Goal: Transaction & Acquisition: Purchase product/service

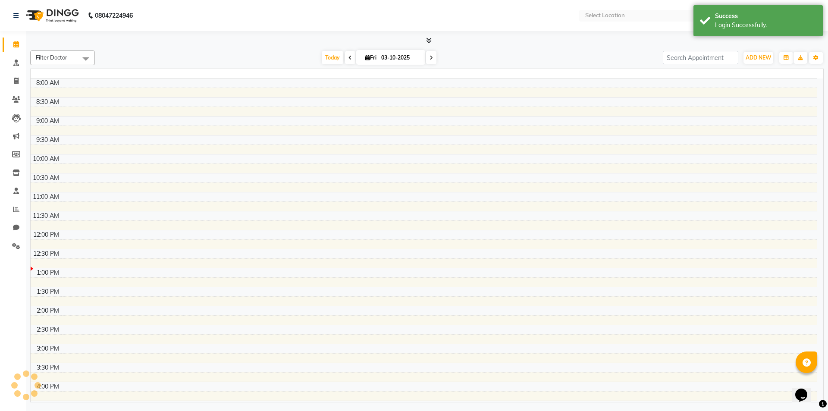
select select "en"
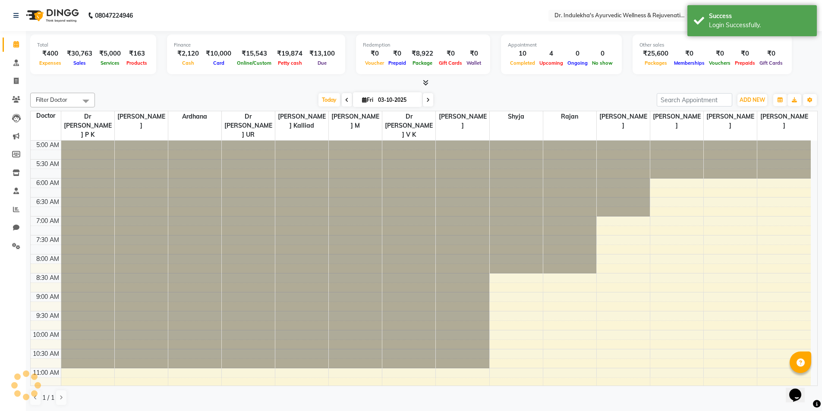
scroll to position [38, 0]
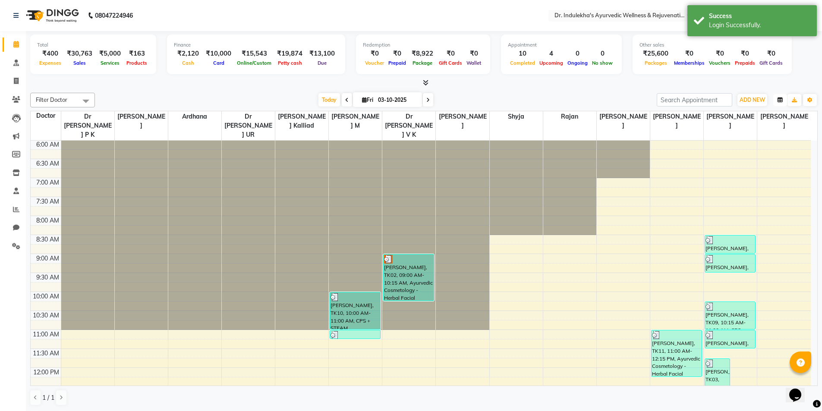
click at [777, 99] on button "button" at bounding box center [780, 100] width 14 height 12
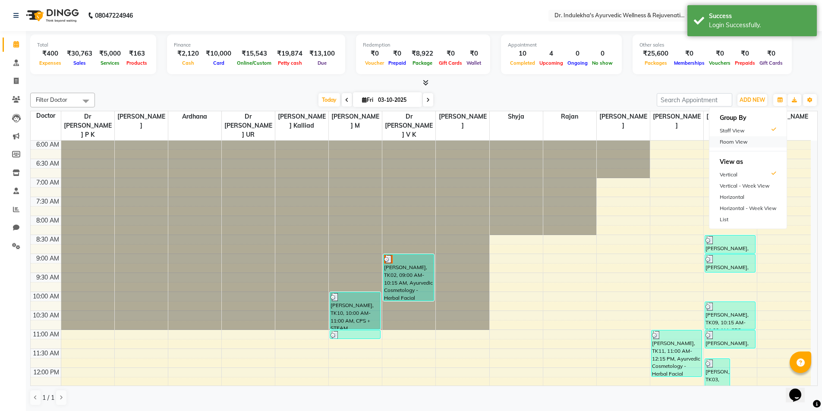
click at [750, 141] on div "Room View" at bounding box center [747, 141] width 77 height 11
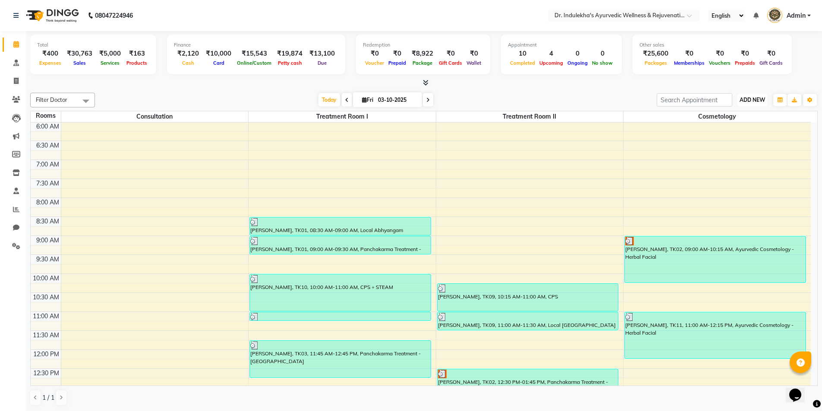
click at [759, 101] on span "ADD NEW" at bounding box center [752, 100] width 25 height 6
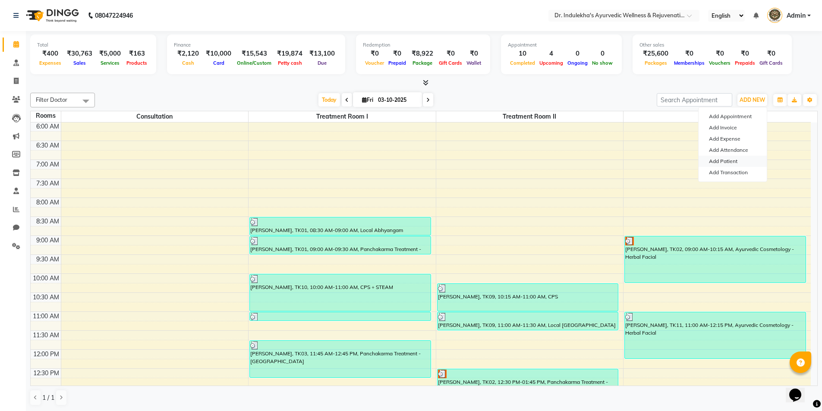
click at [725, 164] on link "Add Patient" at bounding box center [733, 161] width 68 height 11
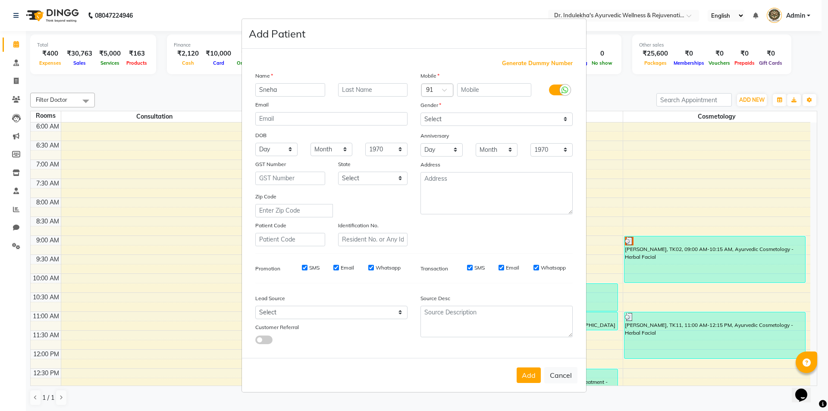
type input "Sneha"
click at [470, 85] on input "text" at bounding box center [494, 89] width 75 height 13
type input "9847930136"
click at [492, 113] on select "Select [DEMOGRAPHIC_DATA] [DEMOGRAPHIC_DATA] Other Prefer Not To Say" at bounding box center [497, 119] width 152 height 13
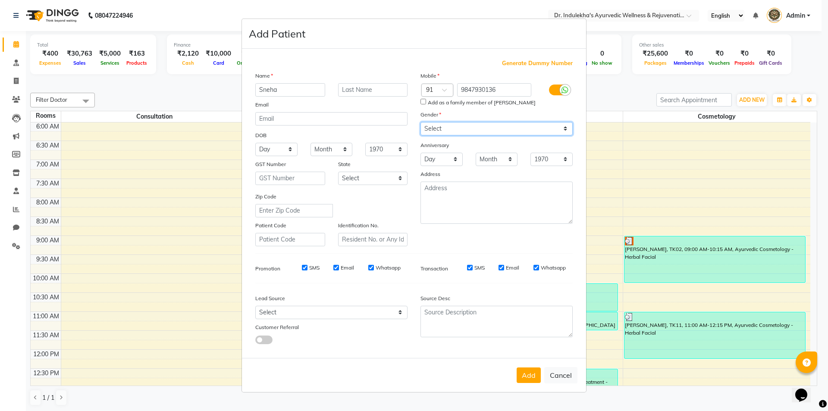
select select "[DEMOGRAPHIC_DATA]"
click at [421, 122] on select "Select [DEMOGRAPHIC_DATA] [DEMOGRAPHIC_DATA] Other Prefer Not To Say" at bounding box center [497, 128] width 152 height 13
click at [422, 104] on input "Add as a family member of [PERSON_NAME]" at bounding box center [424, 102] width 6 height 6
checkbox input "true"
click at [525, 375] on button "Add" at bounding box center [529, 376] width 24 height 16
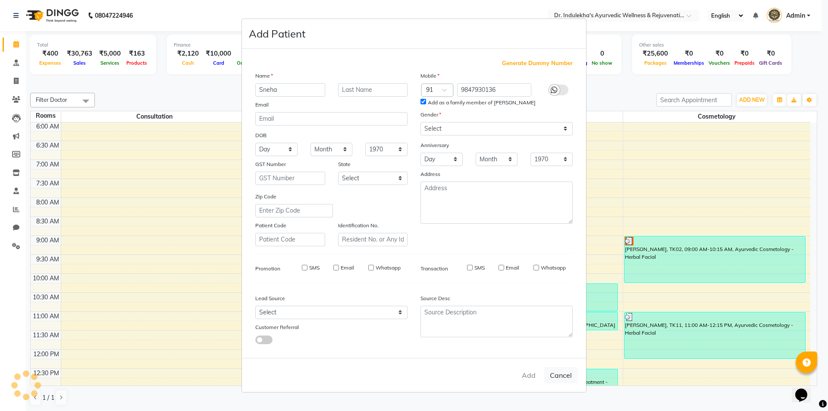
select select
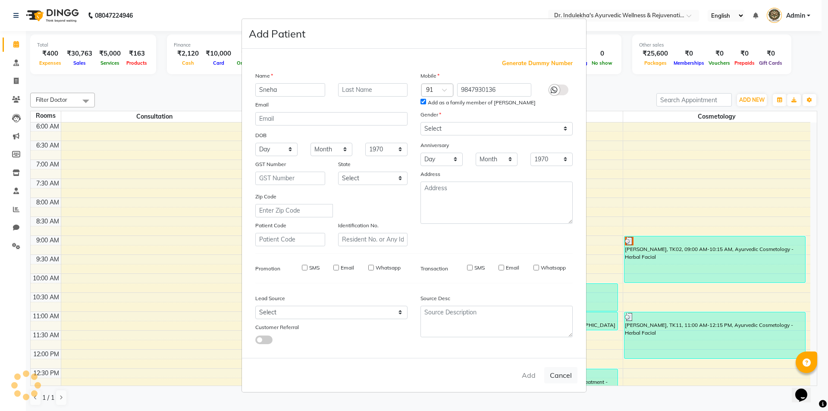
select select
checkbox input "false"
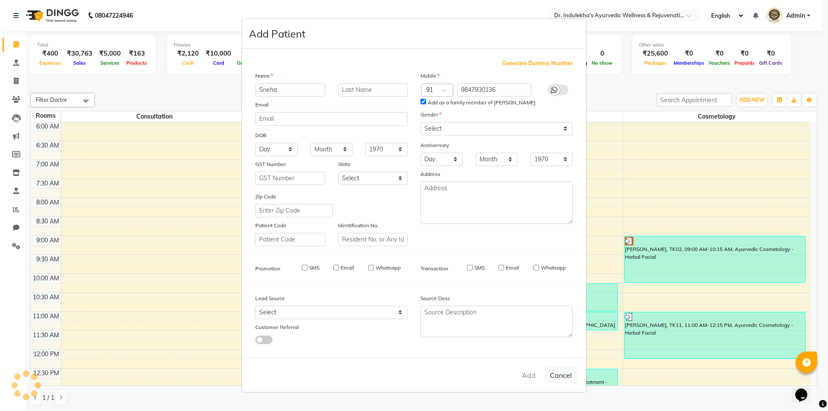
checkbox input "false"
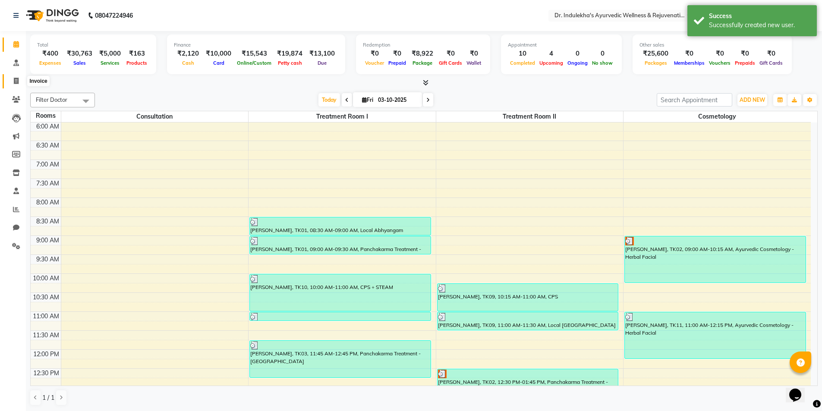
click at [13, 82] on span at bounding box center [16, 81] width 15 height 10
select select "service"
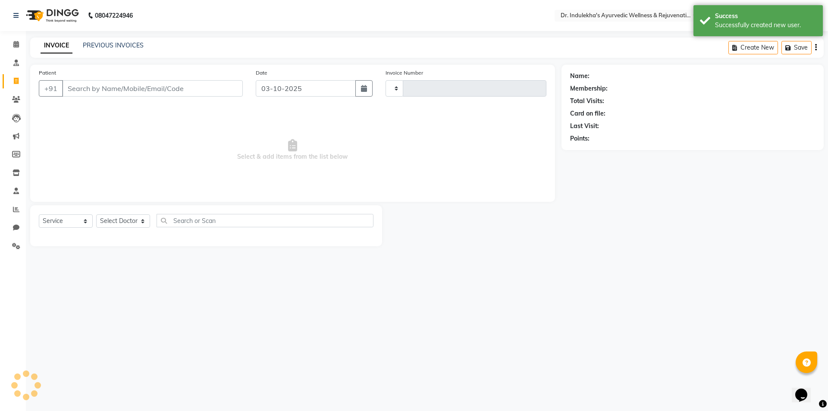
type input "1581"
select select "7775"
click at [112, 44] on link "PREVIOUS INVOICES" at bounding box center [113, 45] width 61 height 8
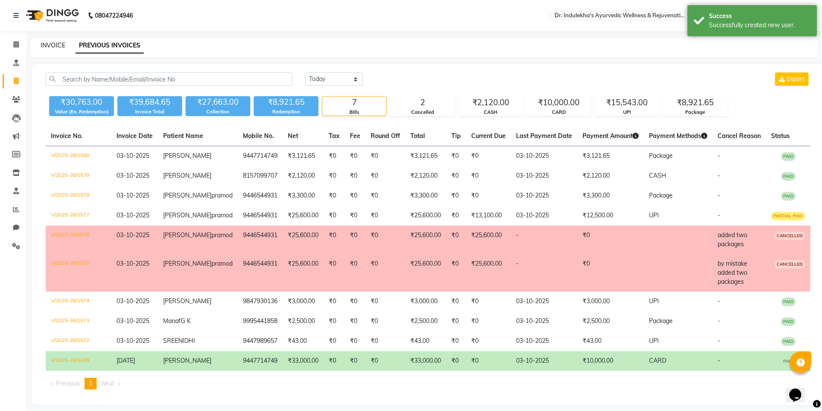
click at [49, 42] on link "INVOICE" at bounding box center [53, 45] width 25 height 8
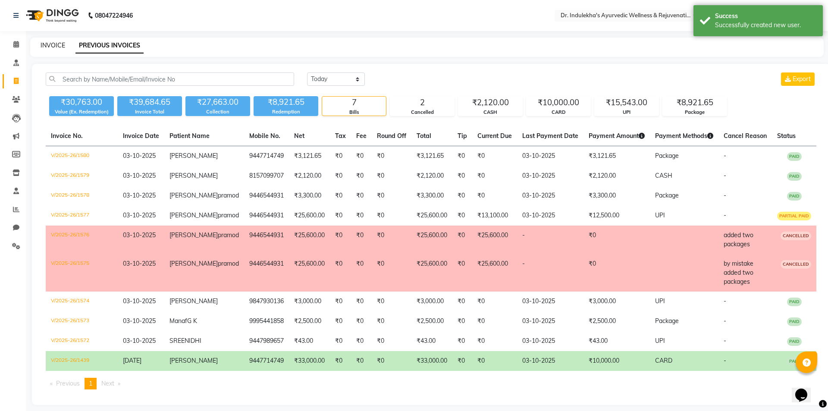
select select "7775"
select select "service"
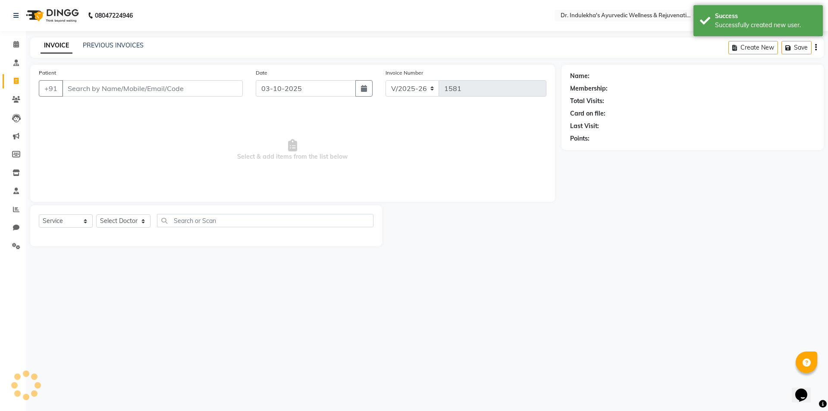
click at [91, 84] on input "Patient" at bounding box center [152, 88] width 181 height 16
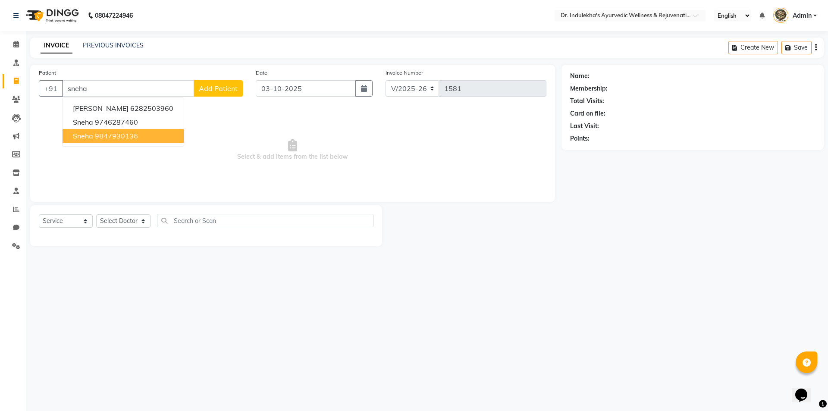
click at [131, 136] on ngb-highlight "9847930136" at bounding box center [116, 136] width 43 height 9
type input "9847930136"
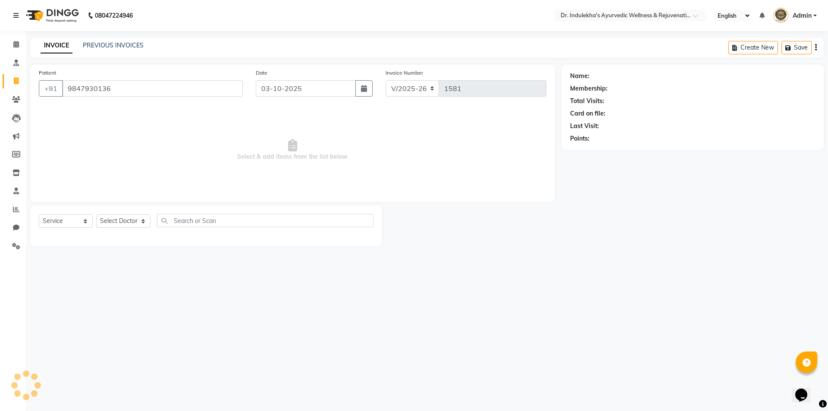
click at [131, 136] on span "Select & add items from the list below" at bounding box center [293, 150] width 508 height 86
click at [80, 224] on select "Select Service Product Membership Package Voucher Prepaid Gift Card" at bounding box center [66, 220] width 54 height 13
click at [39, 214] on select "Select Service Product Membership Package Voucher Prepaid Gift Card" at bounding box center [66, 220] width 54 height 13
click at [115, 219] on select "Select Doctor Admin 1 Admin 2 Admin 3 [PERSON_NAME] M [PERSON_NAME] [PERSON_NAM…" at bounding box center [123, 220] width 54 height 13
select select "70598"
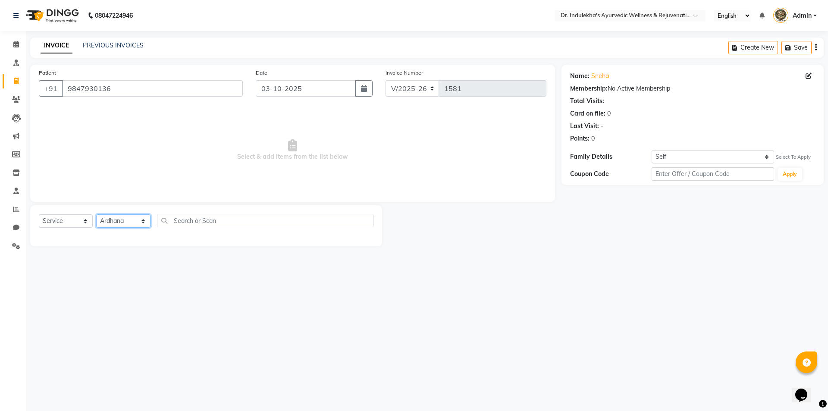
click at [96, 214] on select "Select Doctor Admin 1 Admin 2 Admin 3 [PERSON_NAME] M [PERSON_NAME] [PERSON_NAM…" at bounding box center [123, 220] width 54 height 13
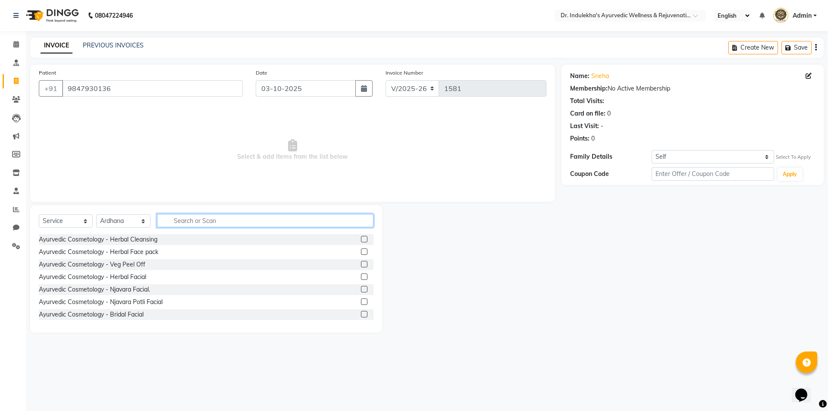
click at [201, 216] on input "text" at bounding box center [265, 220] width 217 height 13
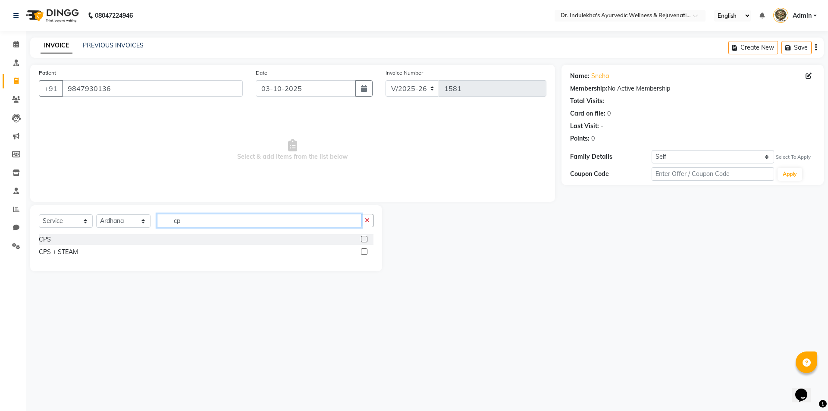
type input "c"
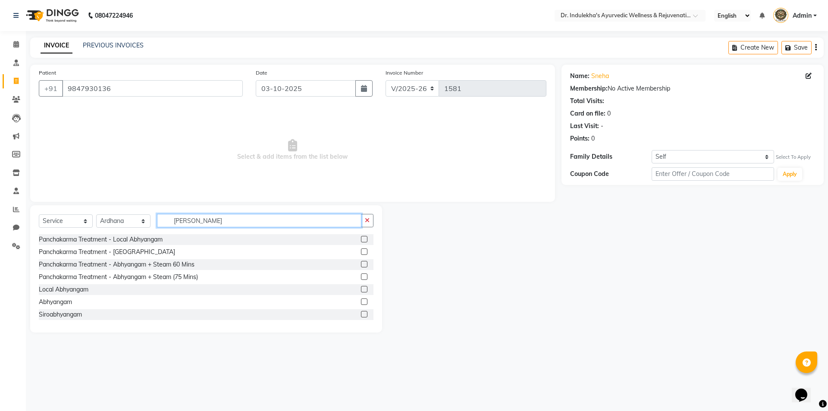
type input "[PERSON_NAME]"
click at [361, 239] on label at bounding box center [364, 239] width 6 height 6
click at [361, 239] on input "checkbox" at bounding box center [364, 240] width 6 height 6
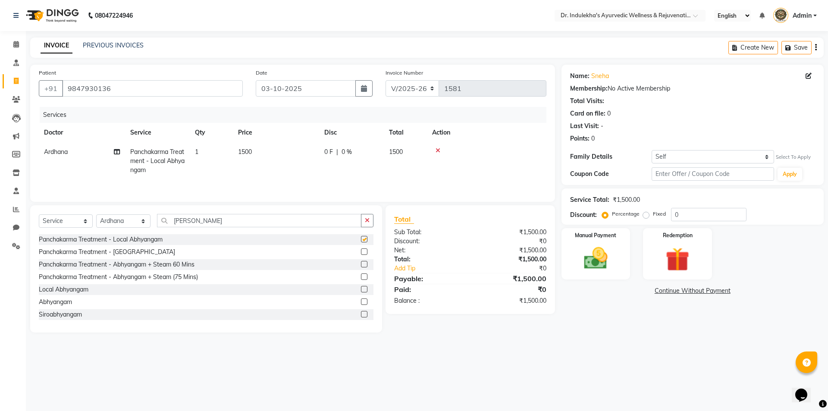
checkbox input "false"
click at [227, 221] on input "[PERSON_NAME]" at bounding box center [259, 220] width 205 height 13
type input "a"
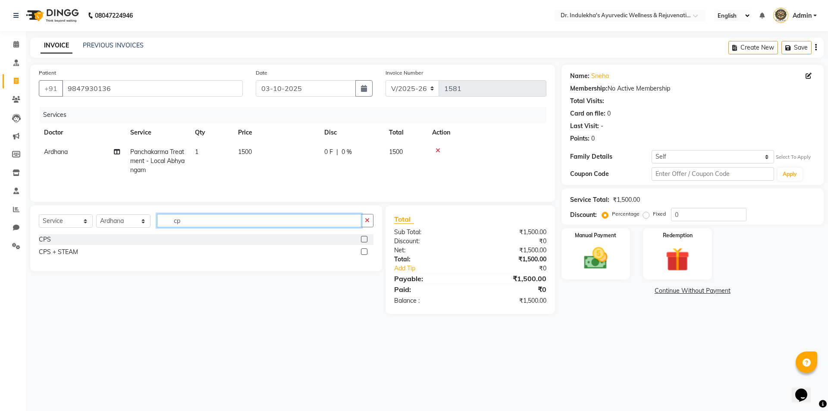
type input "cp"
click at [365, 239] on label at bounding box center [364, 239] width 6 height 6
click at [365, 239] on input "checkbox" at bounding box center [364, 240] width 6 height 6
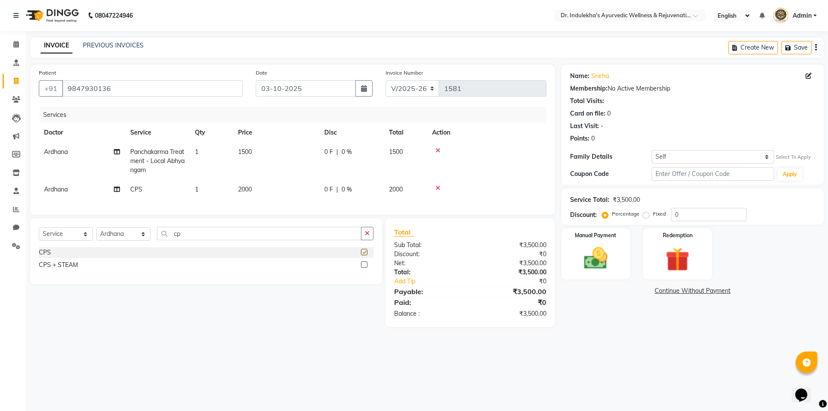
checkbox input "false"
click at [436, 151] on icon at bounding box center [438, 151] width 5 height 6
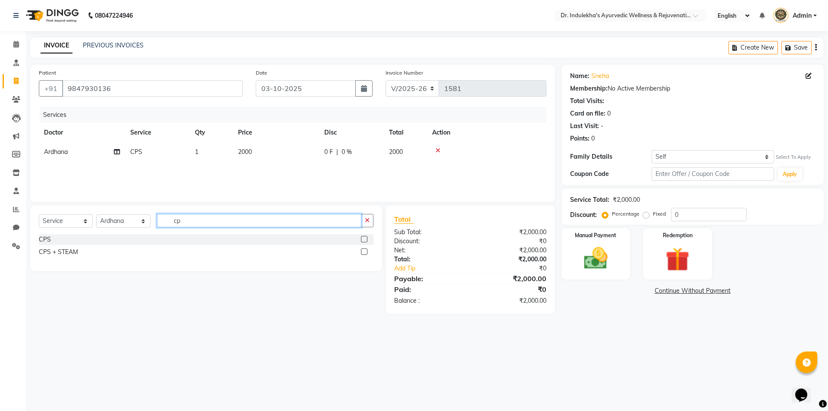
click at [325, 222] on input "cp" at bounding box center [259, 220] width 205 height 13
type input "c"
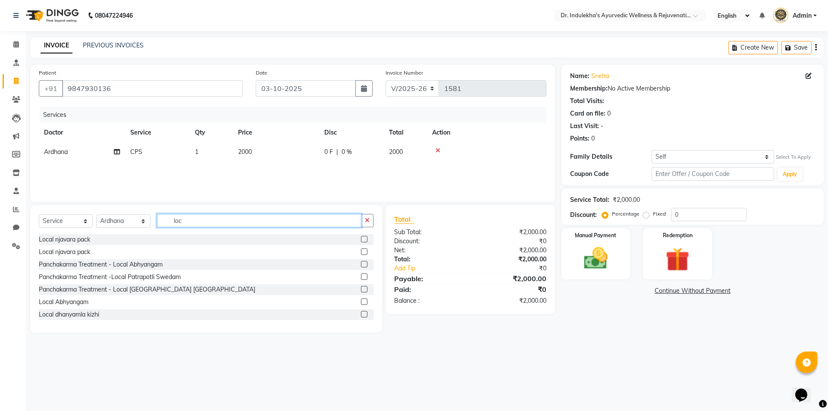
type input "loc"
click at [361, 302] on label at bounding box center [364, 302] width 6 height 6
click at [361, 302] on input "checkbox" at bounding box center [364, 302] width 6 height 6
checkbox input "false"
click at [482, 171] on div at bounding box center [486, 170] width 109 height 6
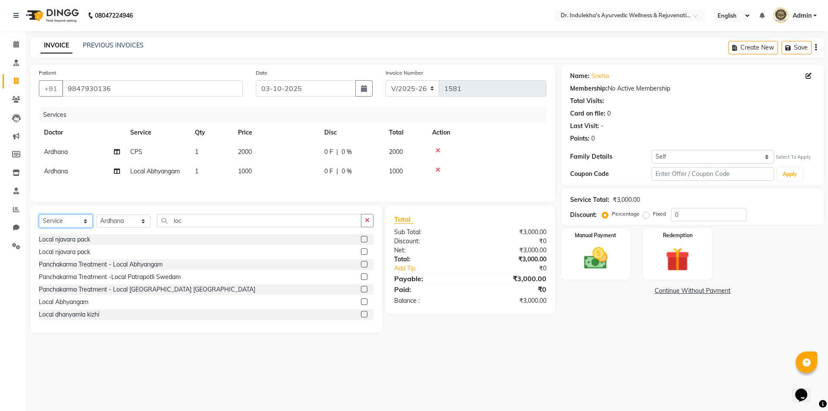
click at [76, 226] on select "Select Service Product Membership Package Voucher Prepaid Gift Card" at bounding box center [66, 220] width 54 height 13
select select "product"
click at [39, 216] on select "Select Service Product Membership Package Voucher Prepaid Gift Card" at bounding box center [66, 220] width 54 height 13
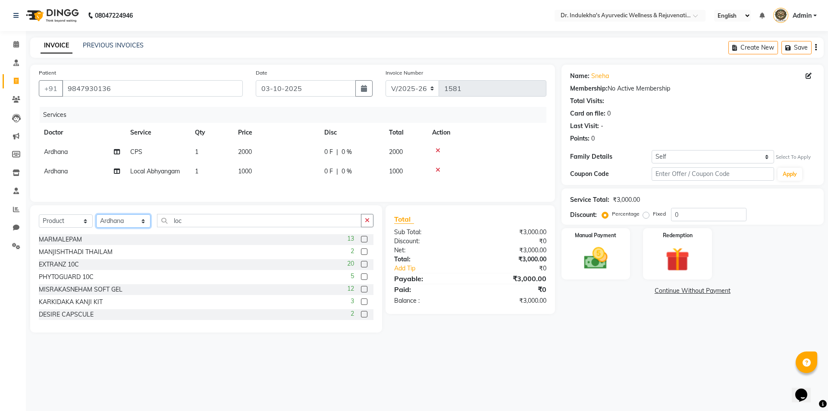
click at [112, 222] on select "Select Doctor Admin 1 Admin 2 Admin 3 [PERSON_NAME] M [PERSON_NAME] [PERSON_NAM…" at bounding box center [123, 220] width 54 height 13
select select "70596"
click at [96, 216] on select "Select Doctor Admin 1 Admin 2 Admin 3 [PERSON_NAME] M [PERSON_NAME] [PERSON_NAM…" at bounding box center [123, 220] width 54 height 13
click at [187, 223] on input "loc" at bounding box center [259, 220] width 205 height 13
type input "l"
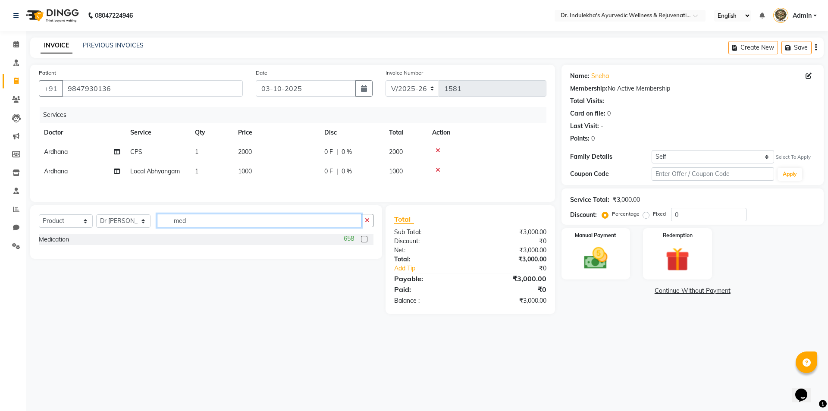
type input "med"
click at [364, 240] on label at bounding box center [364, 239] width 6 height 6
click at [364, 240] on input "checkbox" at bounding box center [364, 240] width 6 height 6
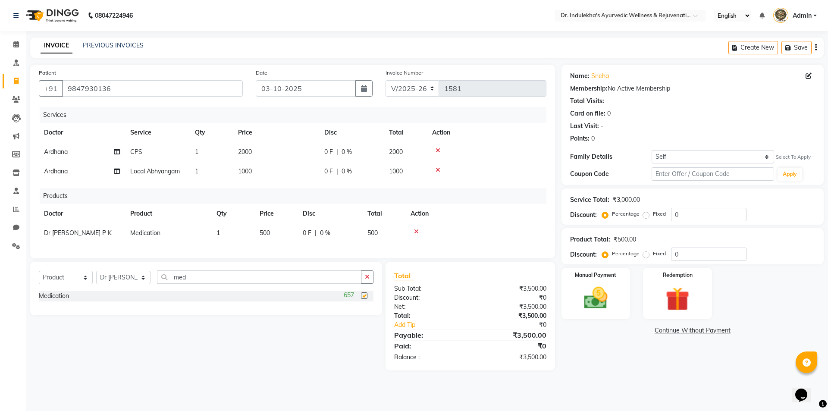
checkbox input "false"
click at [267, 235] on span "500" at bounding box center [265, 233] width 10 height 8
select select "70596"
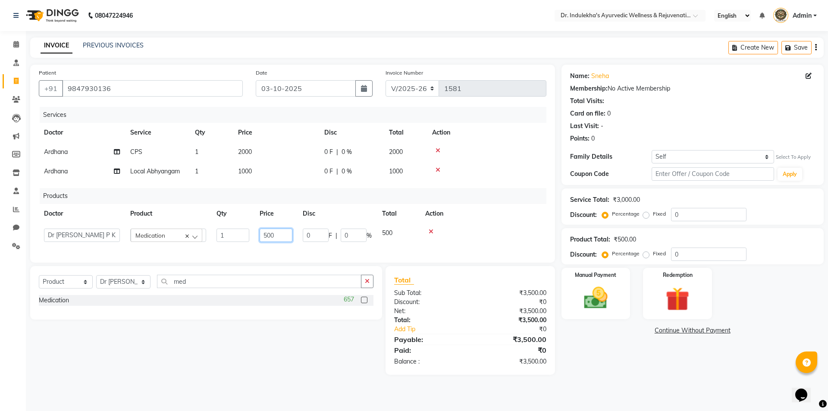
drag, startPoint x: 273, startPoint y: 234, endPoint x: 248, endPoint y: 233, distance: 25.5
click at [248, 233] on tr "Admin 1 Admin 2 Admin 3 [PERSON_NAME] M [PERSON_NAME] [PERSON_NAME] Dr [PERSON_…" at bounding box center [293, 236] width 508 height 24
type input "120"
click at [485, 231] on div at bounding box center [483, 232] width 116 height 6
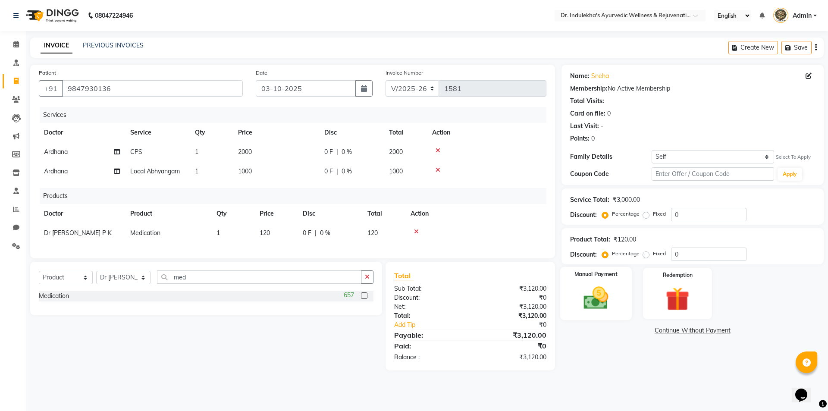
click at [614, 285] on img at bounding box center [596, 298] width 40 height 28
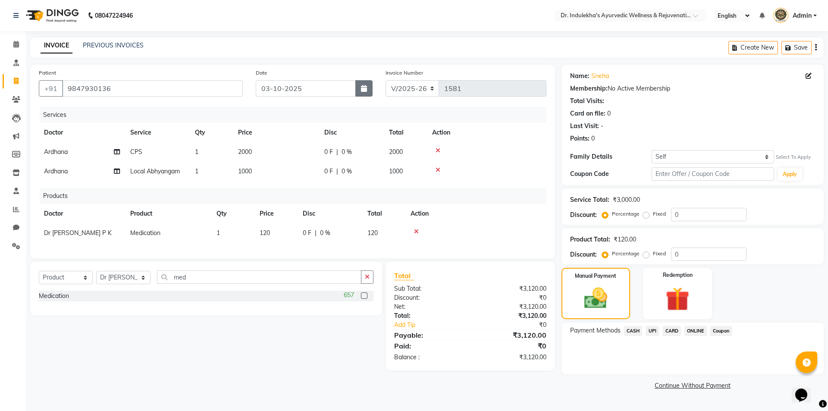
click at [362, 91] on icon "button" at bounding box center [364, 88] width 6 height 7
select select "10"
select select "2025"
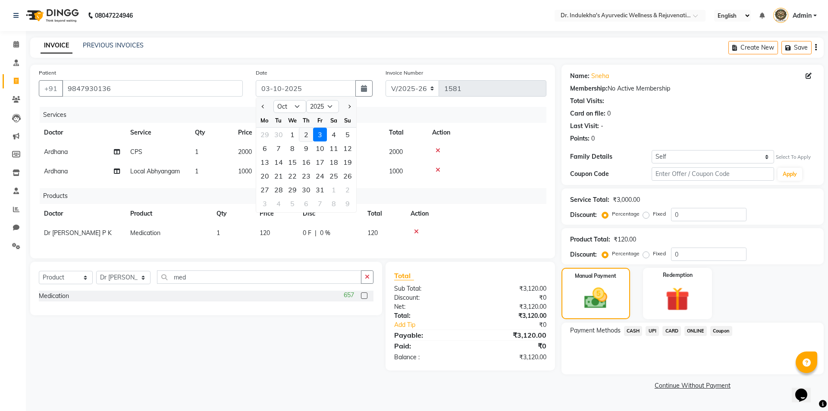
click at [309, 132] on div "2" at bounding box center [306, 135] width 14 height 14
type input "02-10-2025"
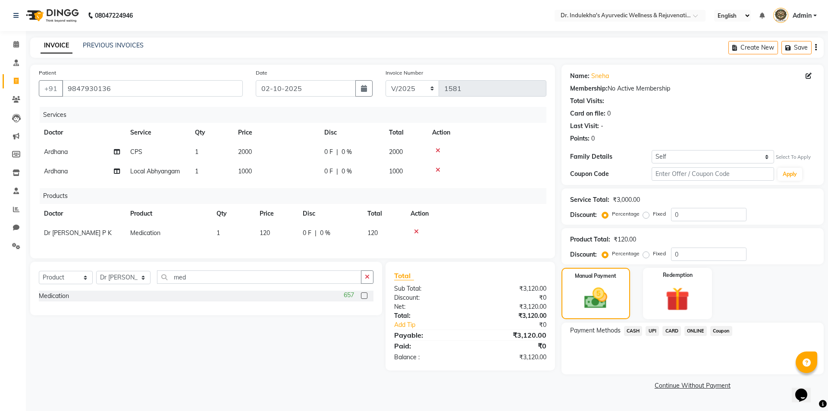
click at [655, 331] on span "UPI" at bounding box center [652, 331] width 13 height 10
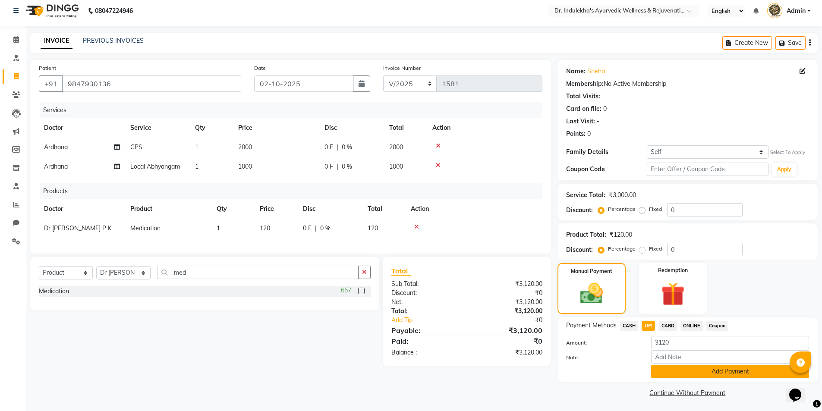
scroll to position [6, 0]
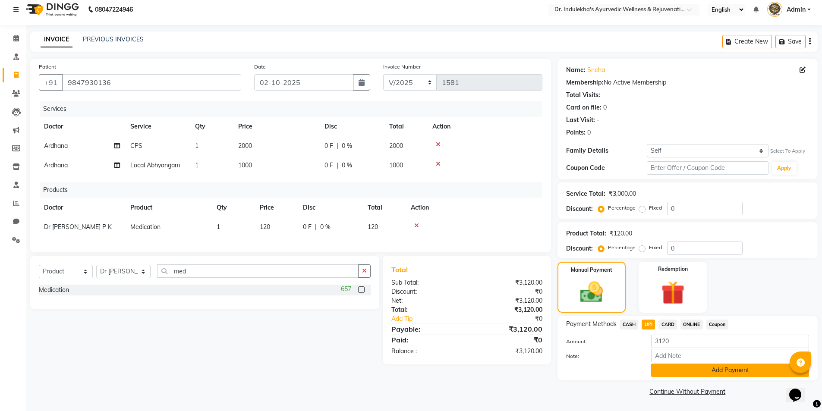
click at [711, 372] on button "Add Payment" at bounding box center [730, 370] width 158 height 13
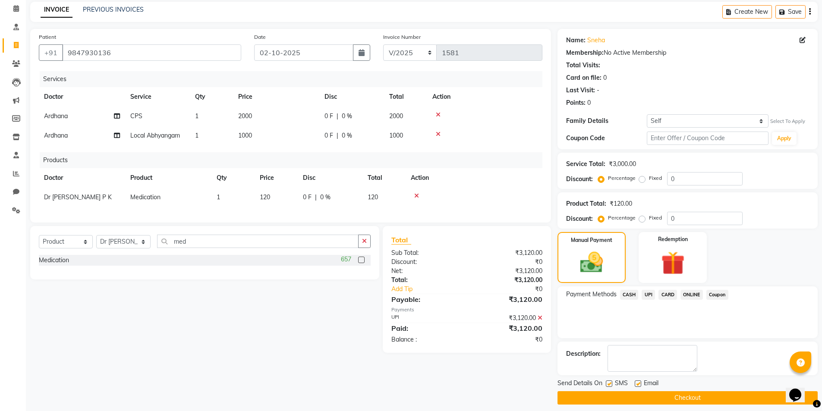
scroll to position [42, 0]
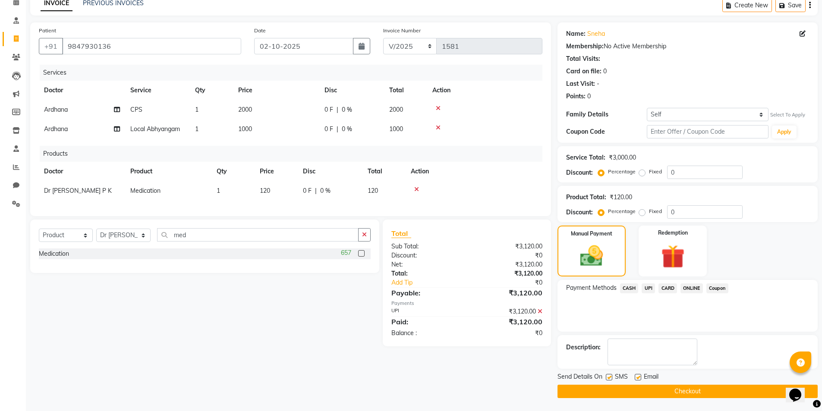
click at [609, 376] on label at bounding box center [609, 377] width 6 height 6
click at [609, 376] on input "checkbox" at bounding box center [609, 378] width 6 height 6
checkbox input "false"
click at [637, 375] on label at bounding box center [638, 377] width 6 height 6
click at [637, 375] on input "checkbox" at bounding box center [638, 378] width 6 height 6
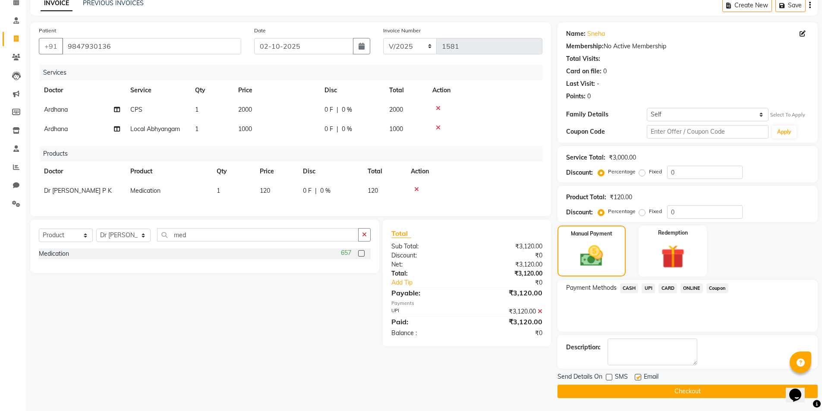
checkbox input "false"
click at [636, 392] on button "Checkout" at bounding box center [687, 391] width 260 height 13
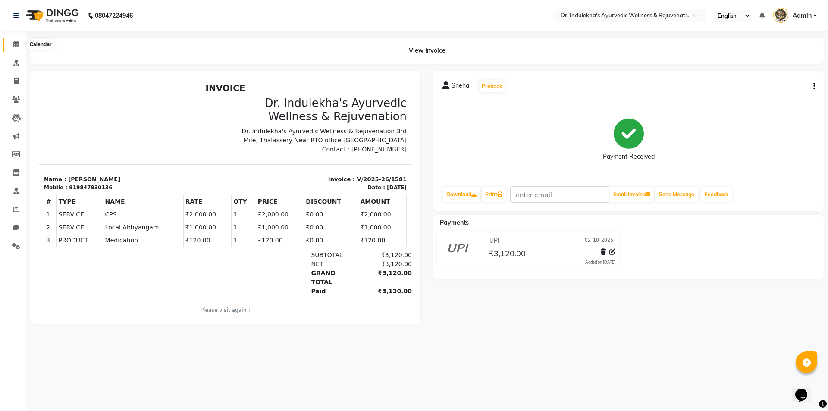
click at [16, 44] on icon at bounding box center [16, 44] width 6 height 6
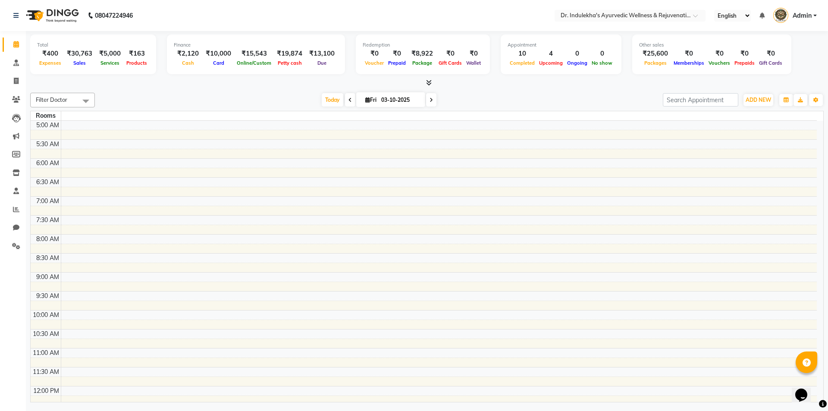
click at [431, 85] on icon at bounding box center [429, 82] width 6 height 6
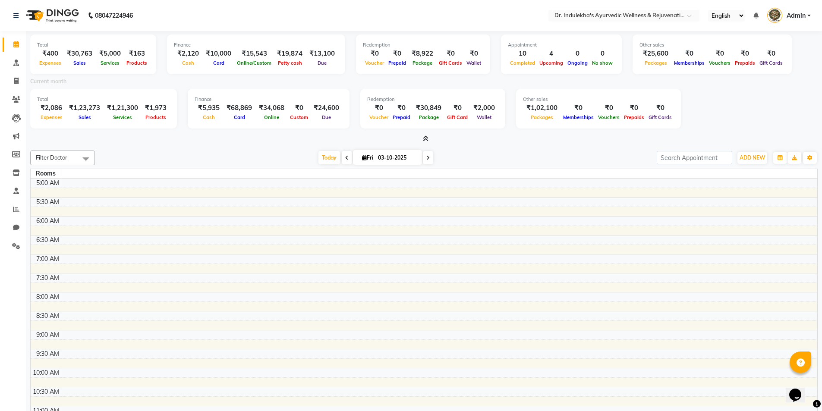
click at [422, 137] on span at bounding box center [423, 139] width 9 height 9
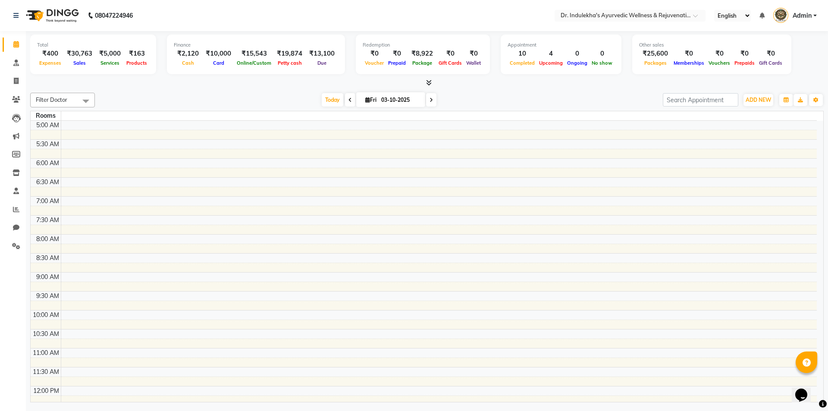
click at [813, 16] on link "Admin" at bounding box center [796, 16] width 44 height 14
click at [777, 59] on link "Sign out" at bounding box center [773, 61] width 79 height 13
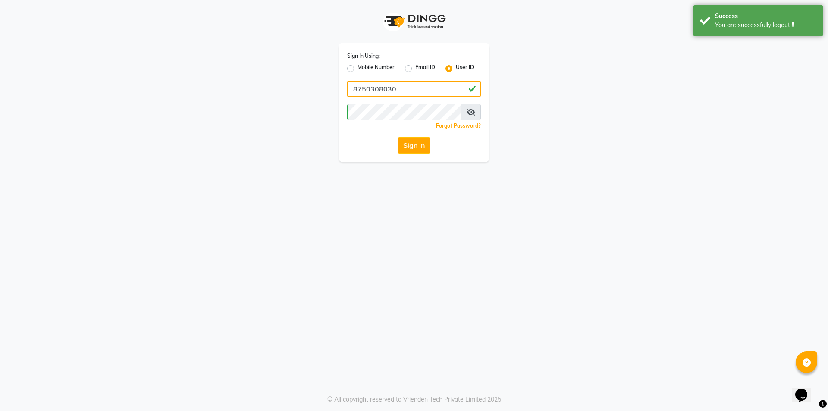
click at [423, 91] on input "8750308030" at bounding box center [414, 89] width 134 height 16
click at [358, 69] on label "Mobile Number" at bounding box center [376, 68] width 37 height 10
click at [358, 69] on input "Mobile Number" at bounding box center [361, 66] width 6 height 6
radio input "true"
radio input "false"
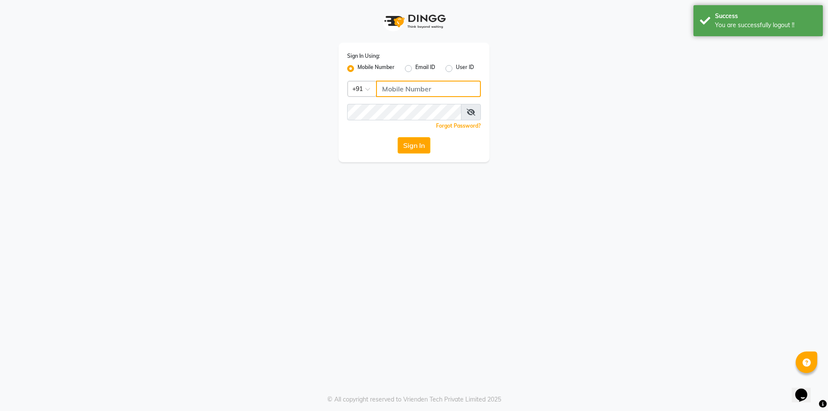
click at [396, 91] on input "Username" at bounding box center [428, 89] width 105 height 16
type input "8750308030"
click at [413, 145] on button "Sign In" at bounding box center [414, 145] width 33 height 16
